Goal: Transaction & Acquisition: Purchase product/service

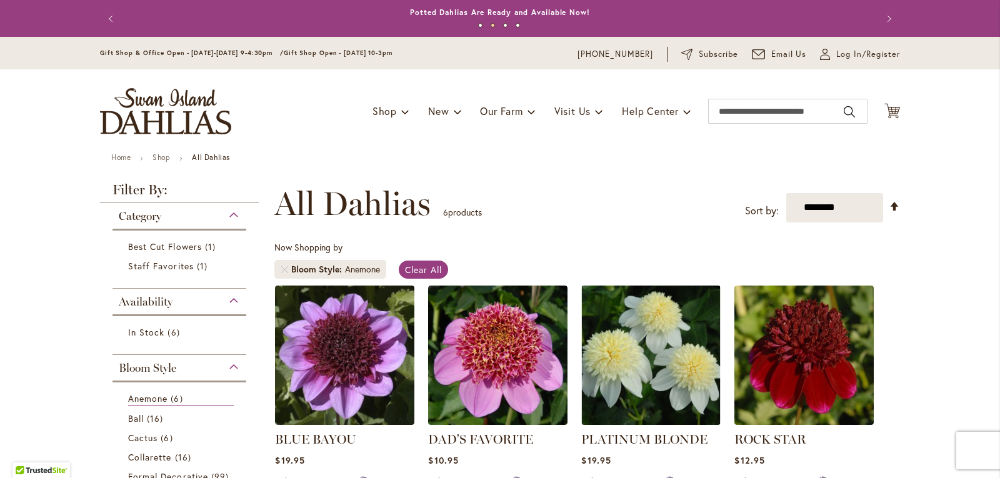
click at [477, 21] on ul "1 2 3 4" at bounding box center [499, 28] width 725 height 18
click at [490, 26] on button "2" at bounding box center [492, 25] width 4 height 4
click at [503, 24] on button "3" at bounding box center [505, 25] width 4 height 4
click at [515, 23] on button "4" at bounding box center [517, 25] width 4 height 4
click at [470, 21] on ul "1 2 3 4" at bounding box center [499, 28] width 725 height 18
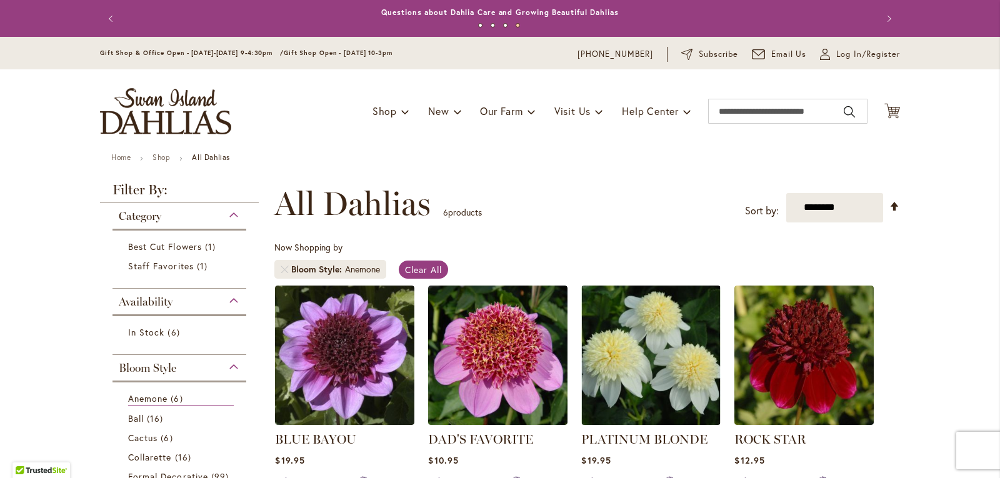
click at [478, 24] on button "1" at bounding box center [480, 25] width 4 height 4
click at [490, 24] on button "2" at bounding box center [492, 25] width 4 height 4
click at [181, 116] on img "store logo" at bounding box center [165, 111] width 131 height 46
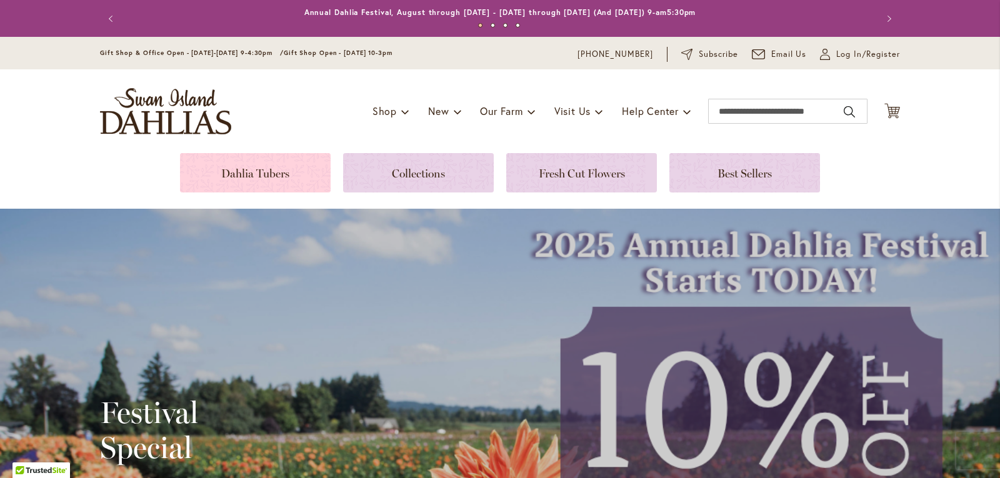
click at [251, 166] on link at bounding box center [255, 172] width 151 height 39
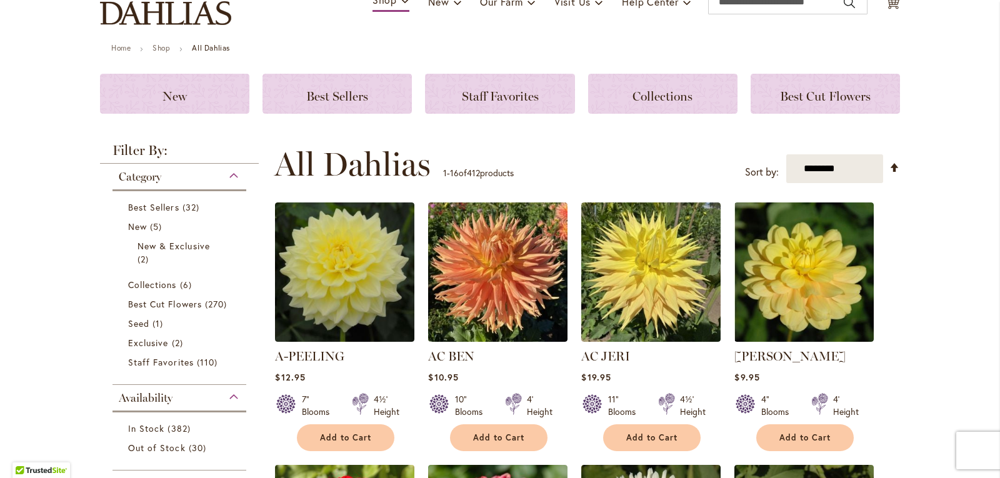
scroll to position [208, 0]
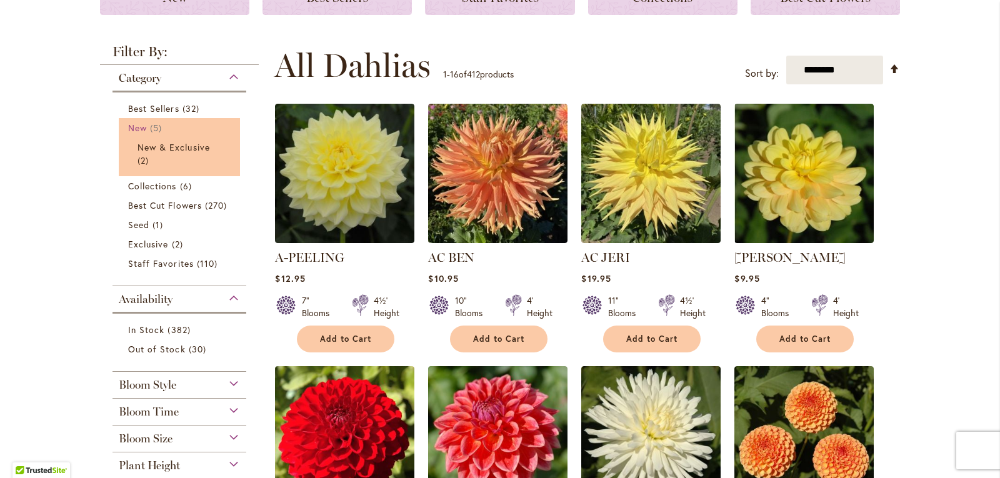
click at [171, 131] on link "New 5 items" at bounding box center [181, 127] width 106 height 13
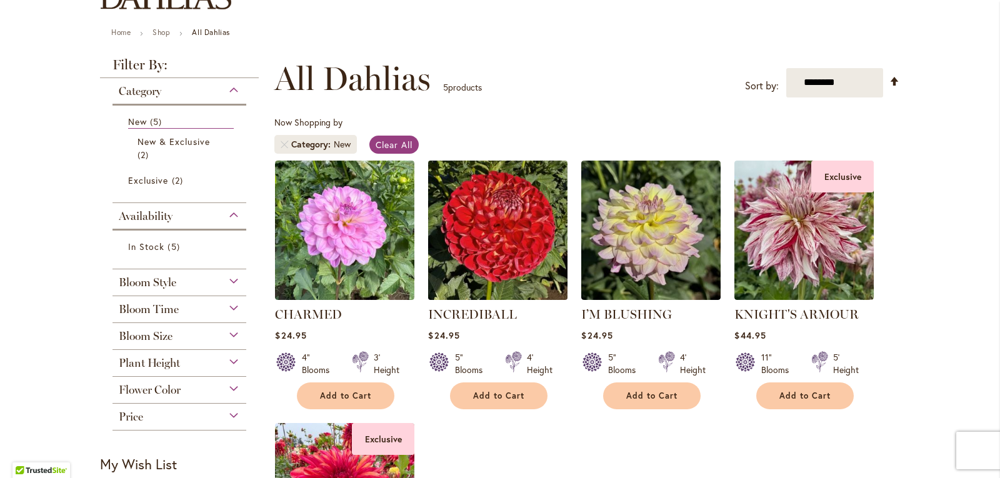
scroll to position [292, 0]
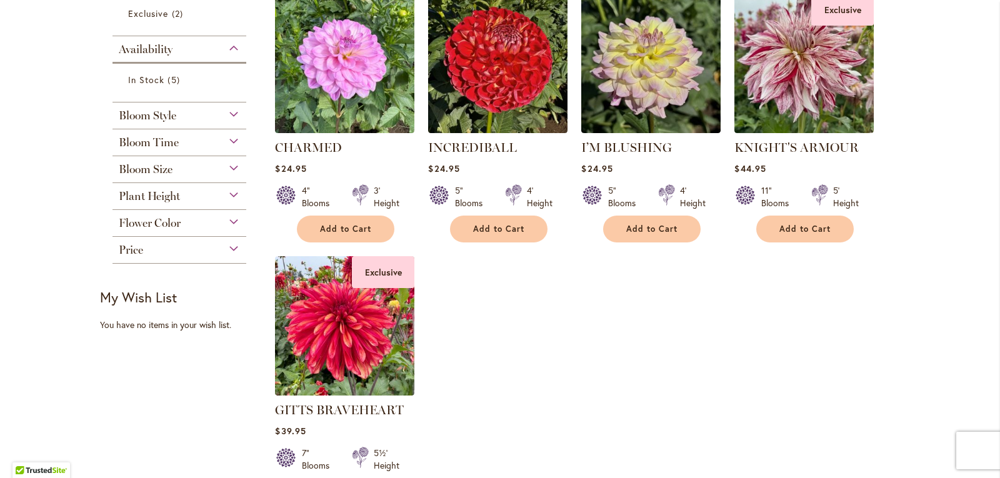
click at [177, 119] on div "Bloom Style" at bounding box center [179, 112] width 134 height 20
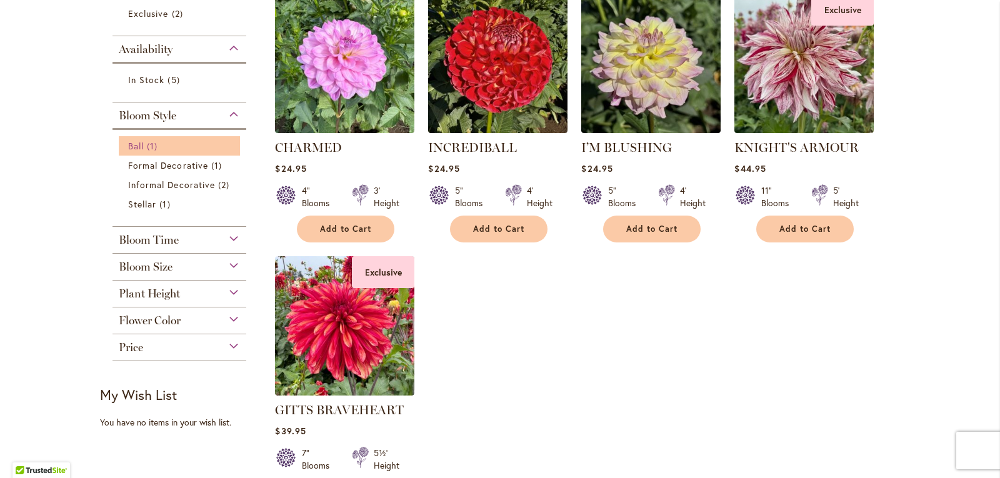
click at [175, 144] on link "Ball 1 item" at bounding box center [181, 145] width 106 height 13
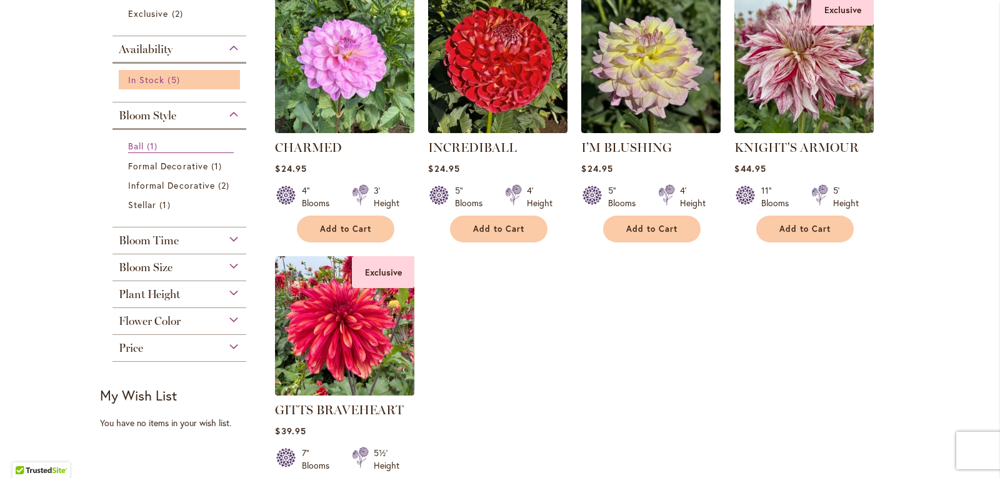
scroll to position [313, 0]
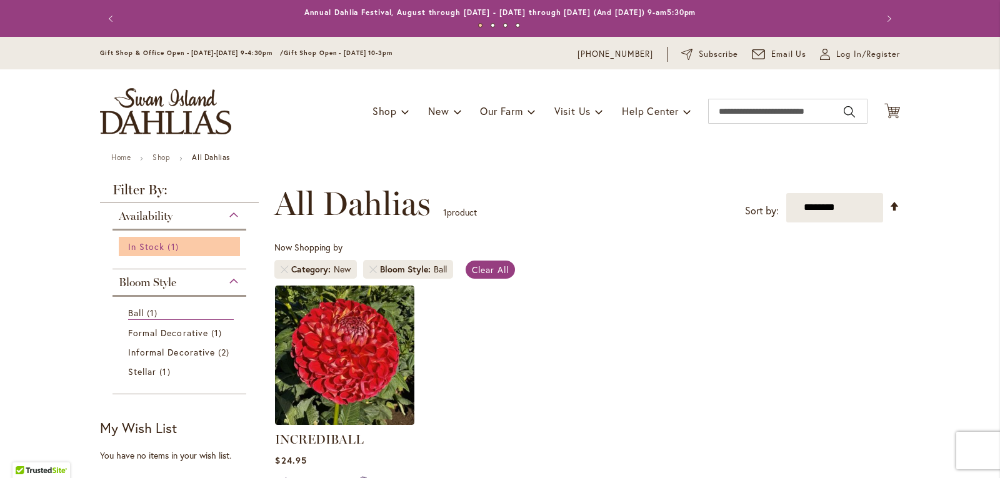
click at [171, 249] on span "1 item" at bounding box center [174, 246] width 14 height 13
click at [204, 205] on div "Availability" at bounding box center [179, 213] width 134 height 20
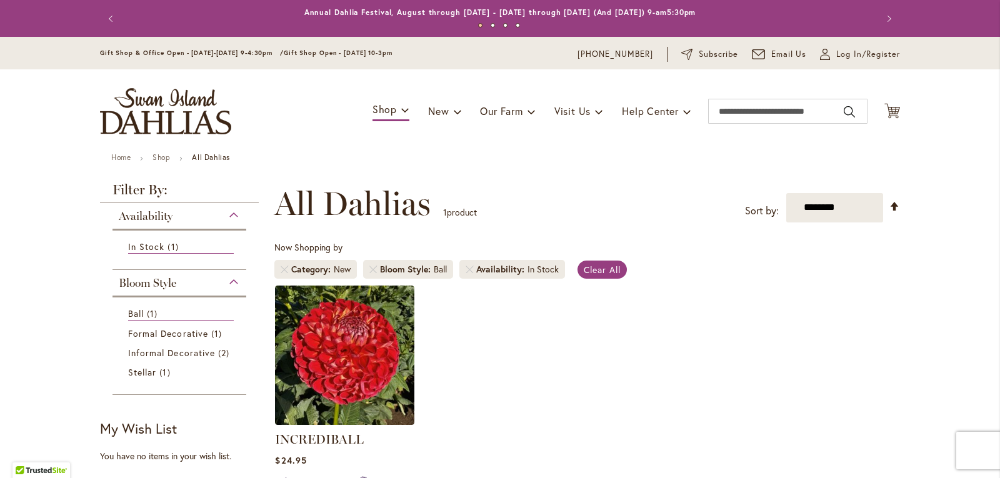
click at [172, 193] on strong "Filter By:" at bounding box center [179, 193] width 159 height 20
click at [194, 282] on div "Bloom Style" at bounding box center [179, 280] width 134 height 20
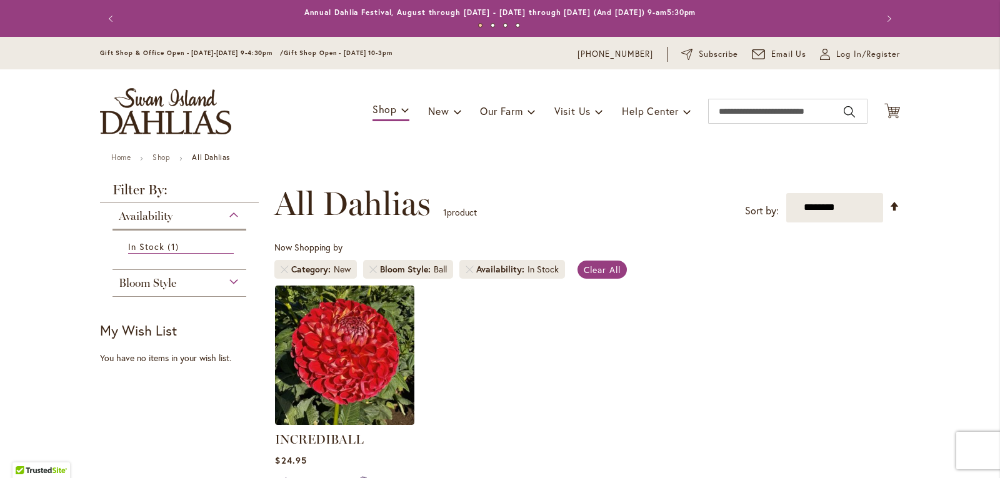
click at [204, 281] on div "Bloom Style" at bounding box center [179, 280] width 134 height 20
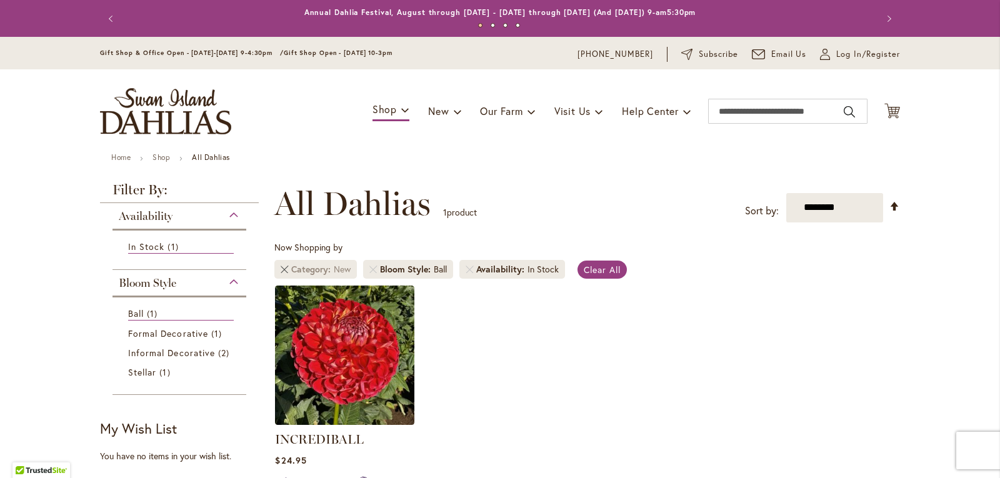
click at [283, 271] on link "Remove Category New" at bounding box center [284, 269] width 7 height 7
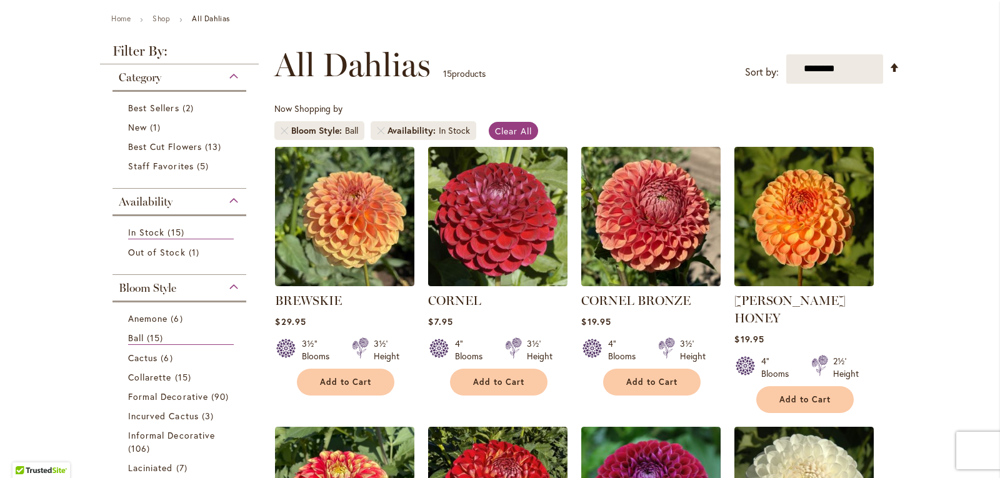
scroll to position [250, 0]
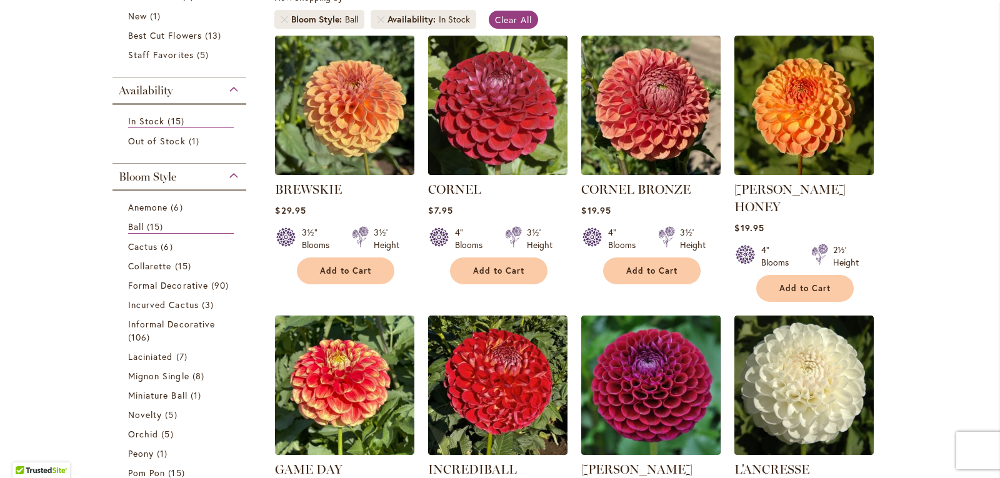
click at [281, 23] on li "Bloom Style Ball" at bounding box center [319, 19] width 90 height 19
click at [281, 19] on link "Remove Bloom Style Ball" at bounding box center [284, 19] width 7 height 7
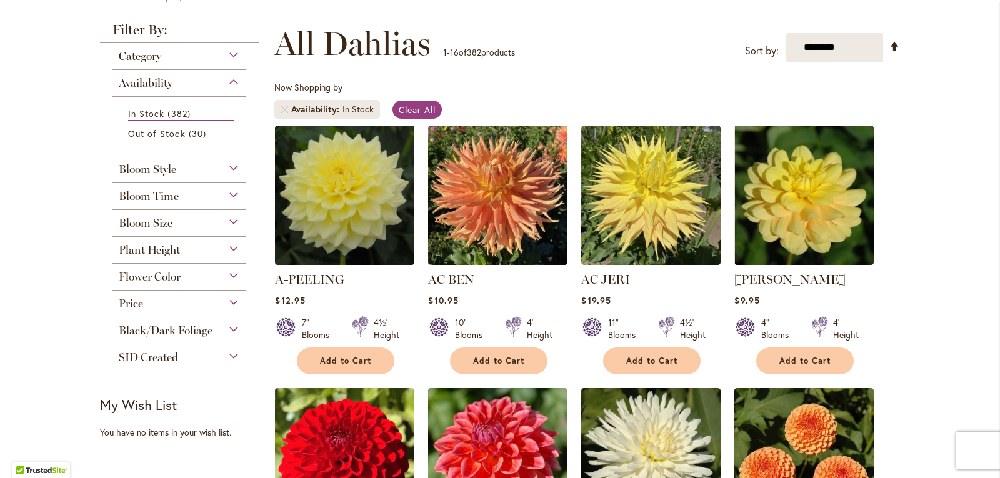
scroll to position [250, 0]
